Goal: Find specific page/section: Find specific page/section

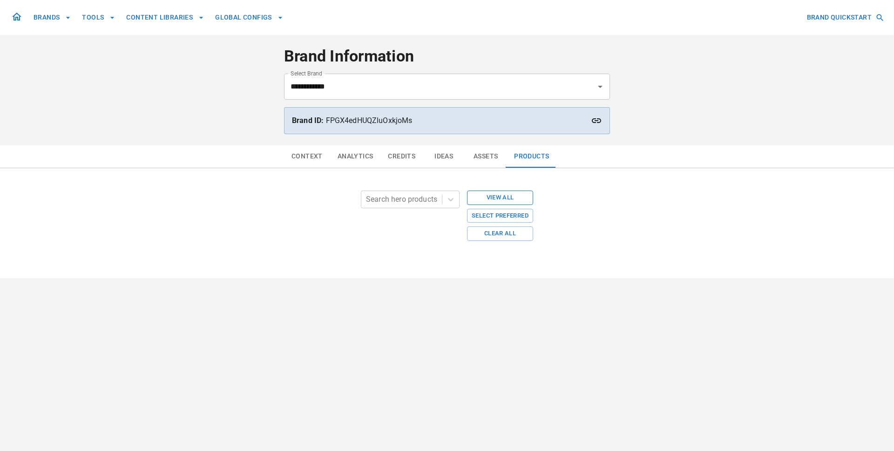
click at [486, 201] on button "View All" at bounding box center [500, 197] width 66 height 14
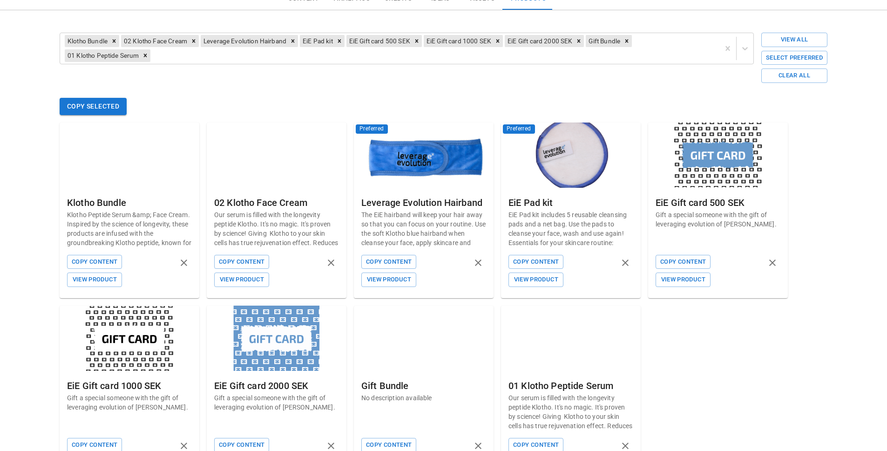
scroll to position [62, 0]
